Goal: Information Seeking & Learning: Learn about a topic

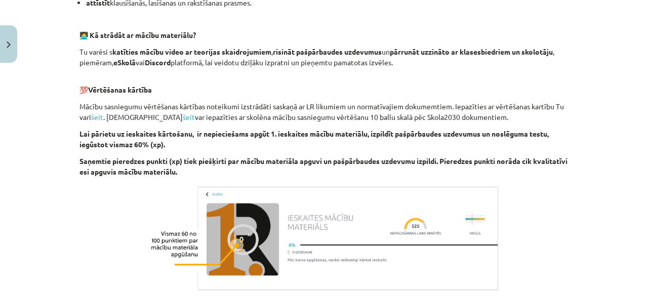
scroll to position [776, 0]
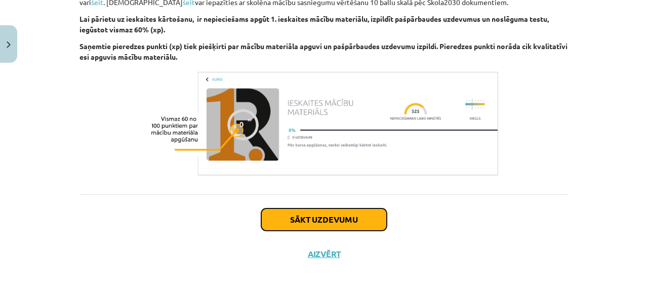
click at [278, 226] on button "Sākt uzdevumu" at bounding box center [324, 220] width 126 height 22
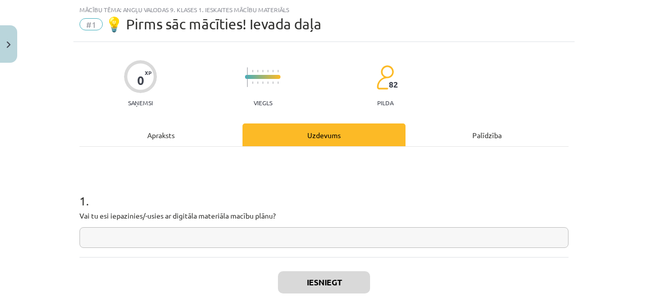
scroll to position [88, 0]
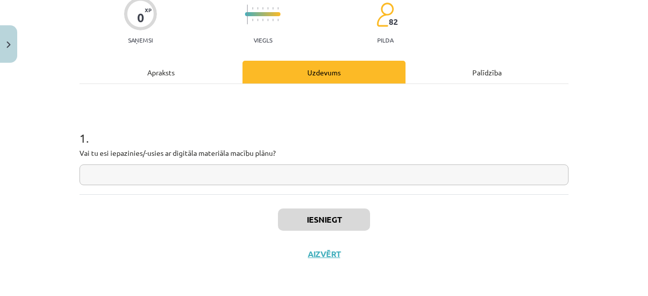
click at [210, 62] on div "Apraksts" at bounding box center [161, 72] width 163 height 23
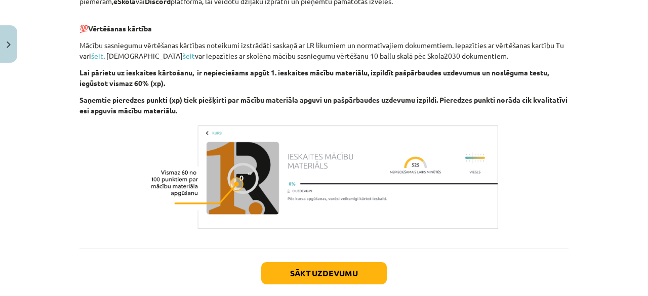
scroll to position [723, 0]
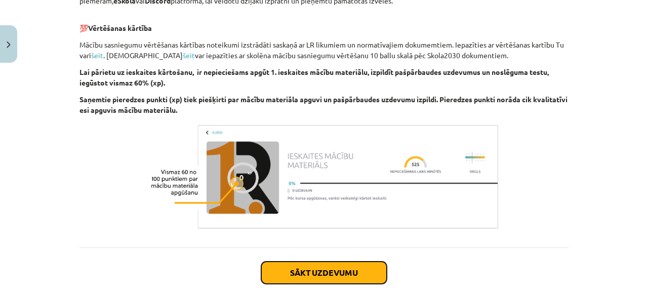
click at [346, 274] on button "Sākt uzdevumu" at bounding box center [324, 273] width 126 height 22
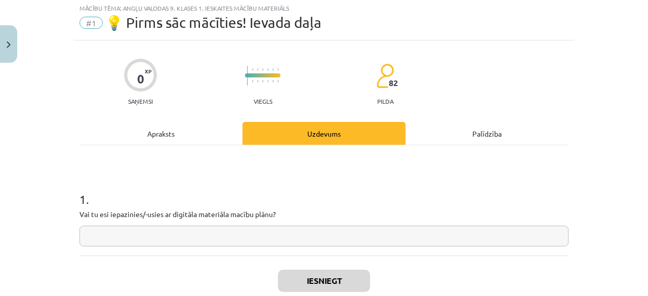
scroll to position [25, 0]
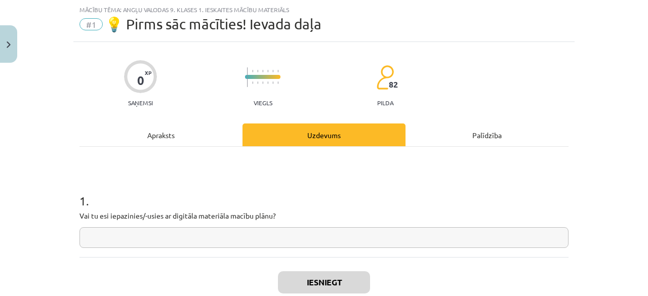
click at [322, 237] on input "text" at bounding box center [324, 237] width 489 height 21
type input "**"
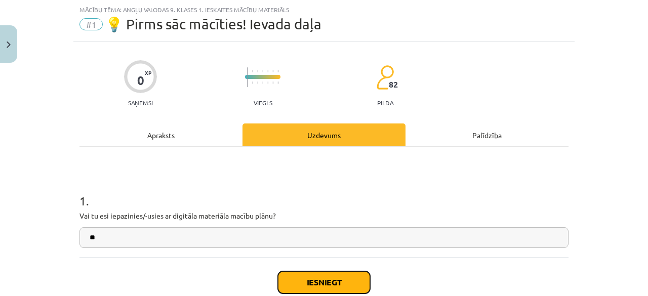
click at [328, 282] on button "Iesniegt" at bounding box center [324, 283] width 92 height 22
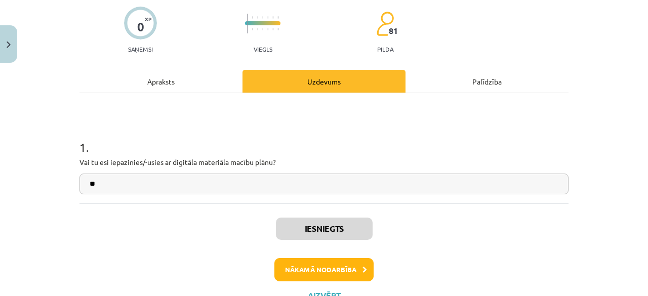
scroll to position [82, 0]
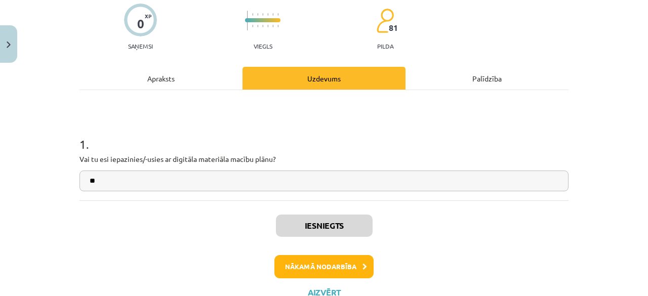
click at [328, 282] on div "Iesniegts Nākamā nodarbība Aizvērt" at bounding box center [324, 252] width 489 height 103
click at [333, 270] on button "Nākamā nodarbība" at bounding box center [324, 266] width 99 height 23
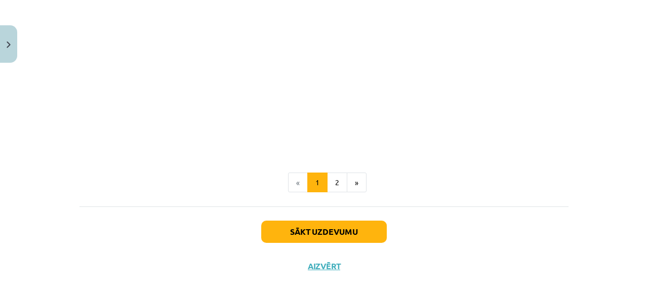
scroll to position [720, 0]
click at [332, 182] on button "2" at bounding box center [337, 182] width 20 height 20
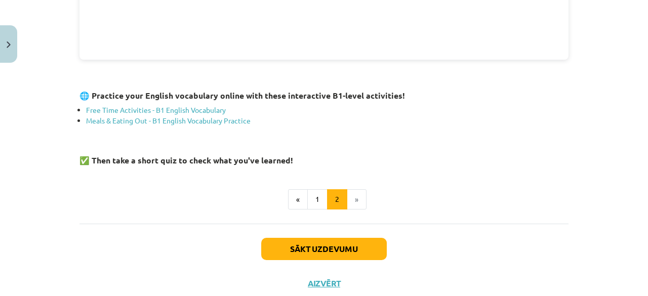
scroll to position [435, 0]
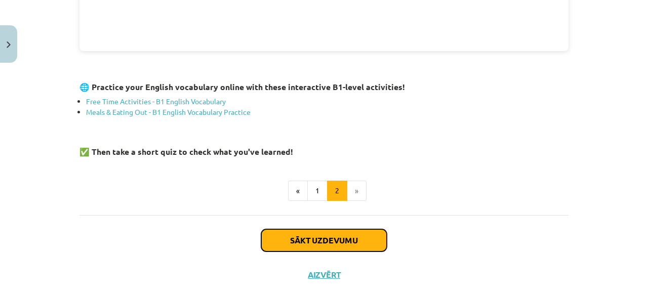
click at [323, 240] on button "Sākt uzdevumu" at bounding box center [324, 240] width 126 height 22
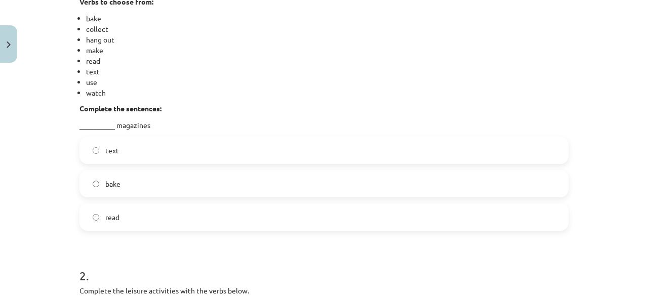
scroll to position [257, 0]
click at [186, 225] on label "read" at bounding box center [324, 216] width 487 height 25
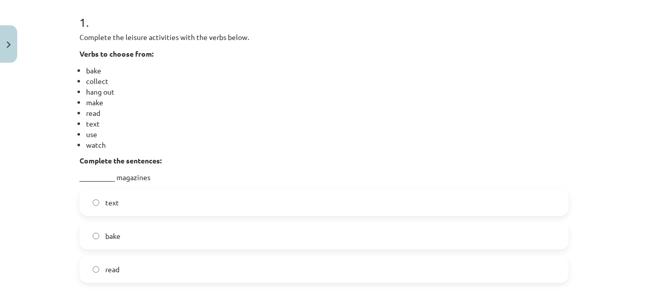
scroll to position [203, 0]
click at [94, 180] on p "__________ magazines" at bounding box center [324, 178] width 489 height 11
click at [91, 132] on li "use" at bounding box center [327, 135] width 483 height 11
click at [94, 135] on li "use" at bounding box center [327, 135] width 483 height 11
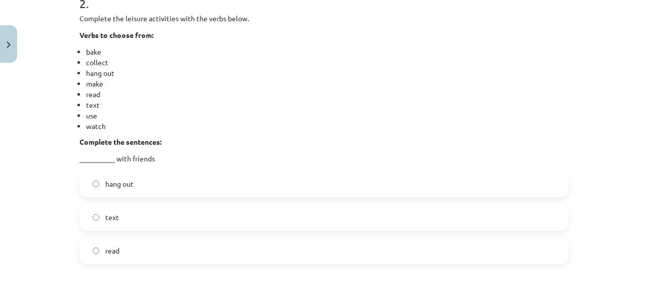
scroll to position [528, 0]
click at [139, 177] on label "hang out" at bounding box center [324, 184] width 487 height 25
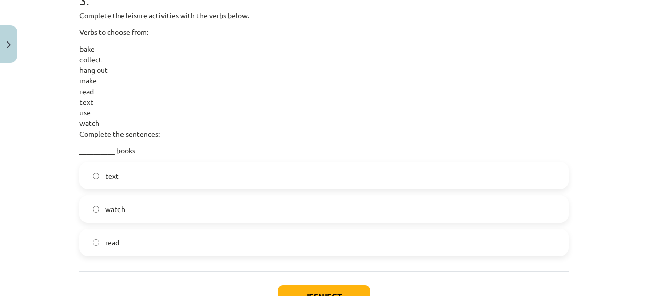
scroll to position [839, 0]
click at [168, 237] on label "read" at bounding box center [324, 241] width 487 height 25
click at [331, 294] on button "Iesniegt" at bounding box center [324, 296] width 92 height 22
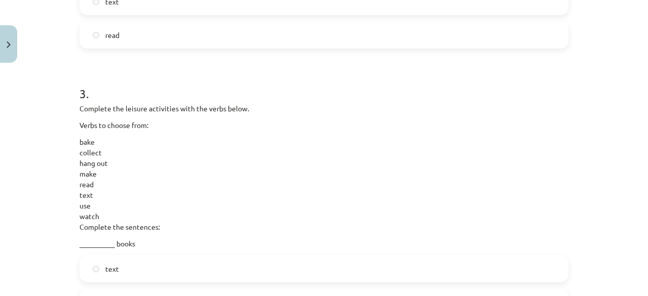
scroll to position [946, 0]
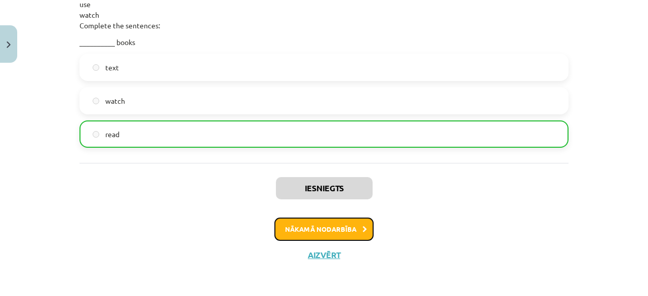
click at [355, 233] on button "Nākamā nodarbība" at bounding box center [324, 229] width 99 height 23
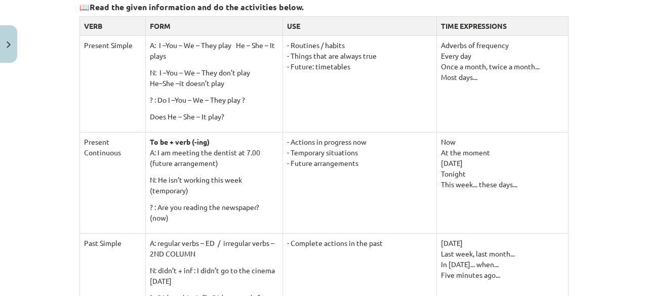
scroll to position [185, 0]
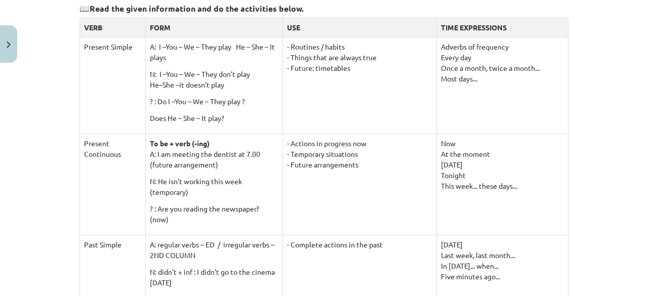
click at [355, 233] on td "- Actions in progress now - Temporary situations - Future arrangements" at bounding box center [360, 184] width 154 height 101
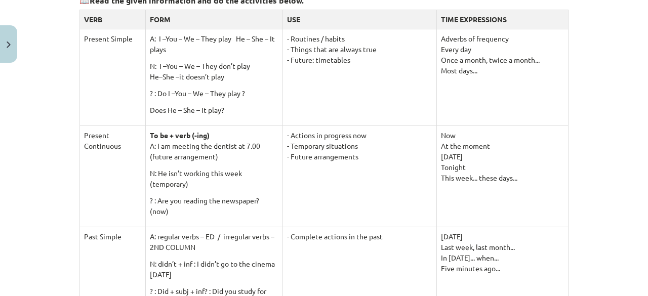
scroll to position [166, 0]
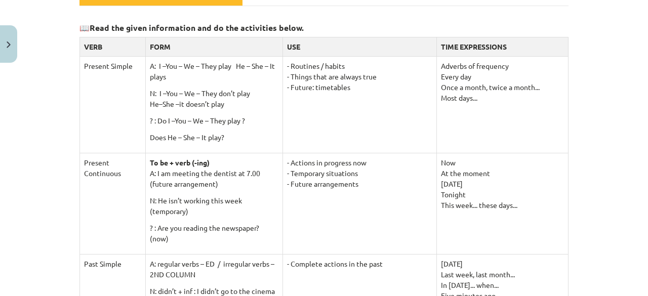
click at [355, 233] on td "- Actions in progress now - Temporary situations - Future arrangements" at bounding box center [360, 203] width 154 height 101
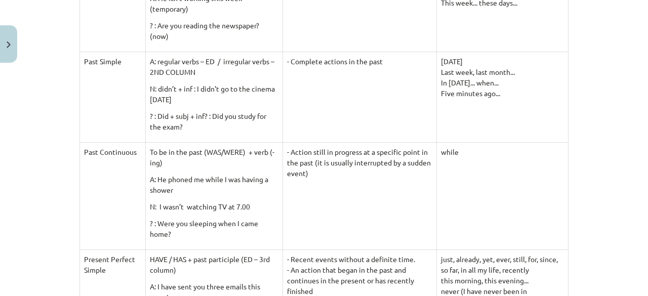
scroll to position [371, 0]
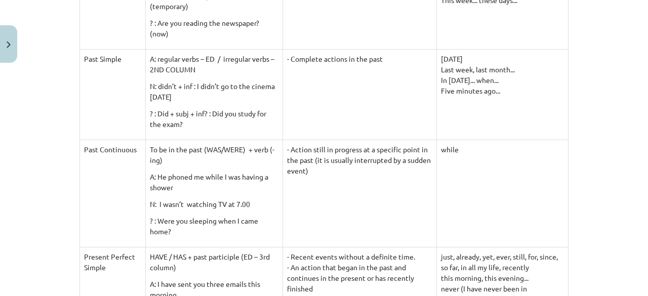
click at [108, 221] on td "Past Continuous" at bounding box center [113, 193] width 66 height 107
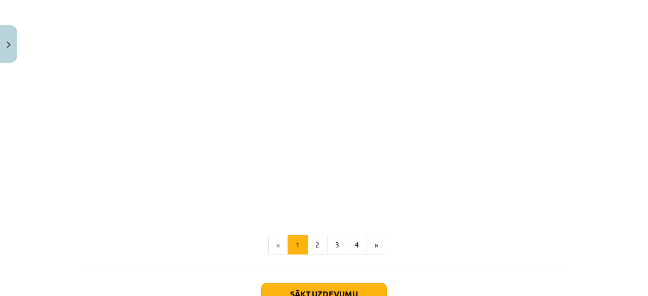
scroll to position [1108, 0]
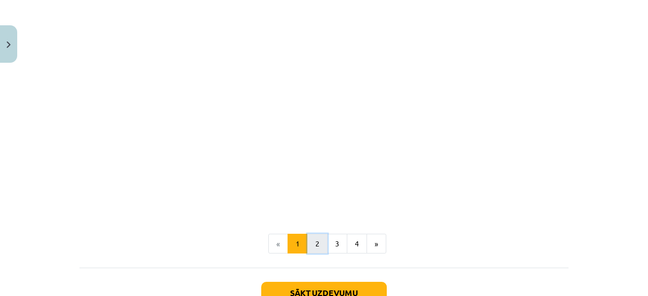
click at [309, 242] on button "2" at bounding box center [317, 244] width 20 height 20
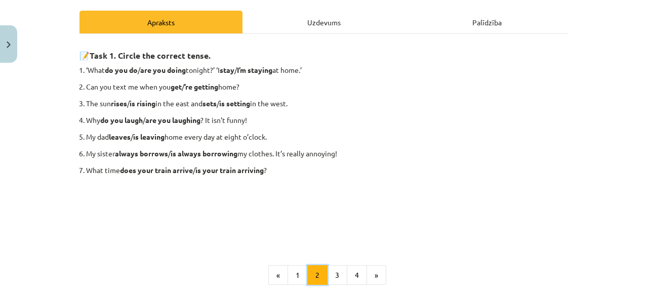
scroll to position [139, 0]
click at [156, 70] on strong "are you doing" at bounding box center [163, 69] width 46 height 9
click at [142, 67] on strong "are you doing" at bounding box center [163, 69] width 46 height 9
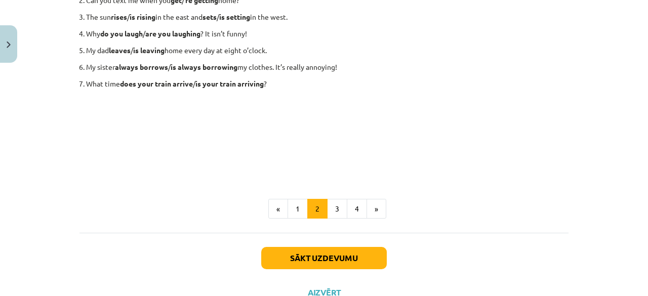
scroll to position [225, 0]
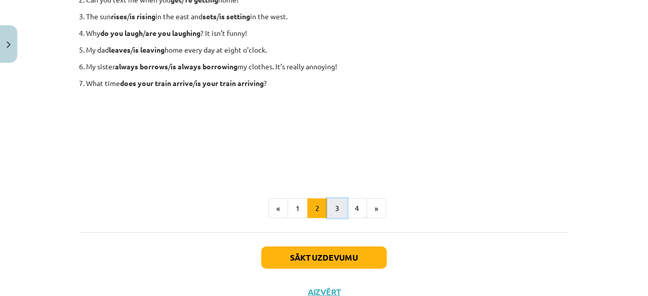
click at [327, 209] on button "3" at bounding box center [337, 209] width 20 height 20
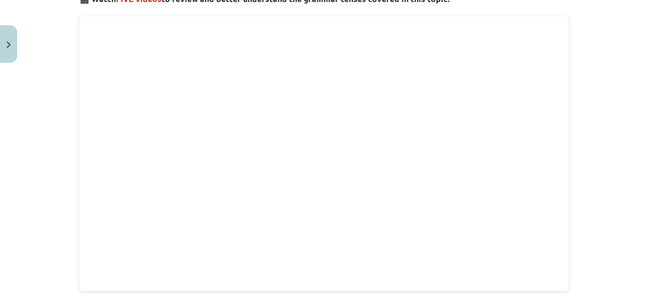
scroll to position [181, 0]
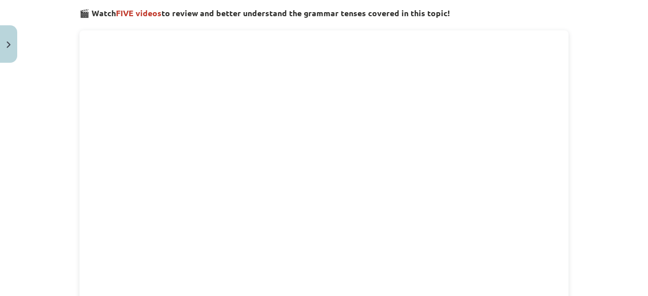
click at [586, 225] on div "Mācību tēma: Angļu valodas 9. klases 1. ieskaites mācību materiāls #3 📝 Topic 2…" at bounding box center [324, 148] width 648 height 296
